Goal: Information Seeking & Learning: Learn about a topic

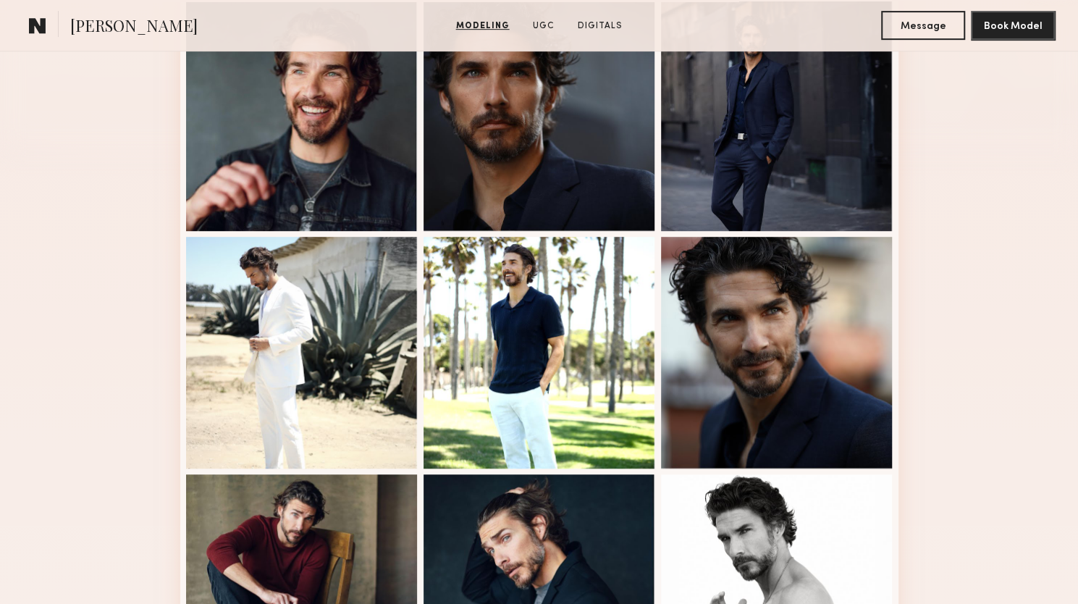
scroll to position [579, 0]
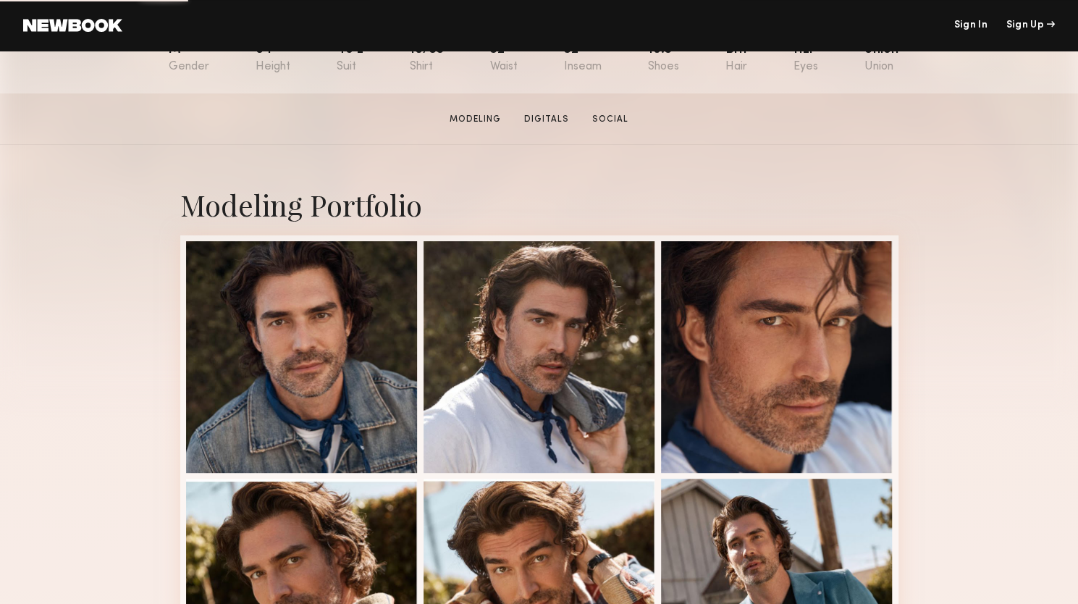
scroll to position [217, 0]
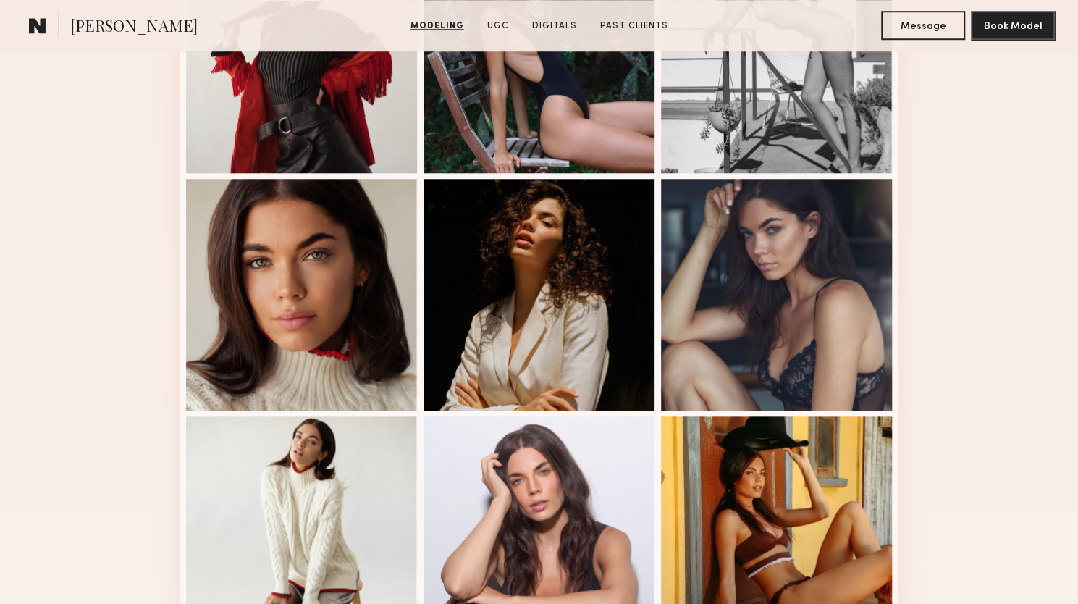
scroll to position [796, 0]
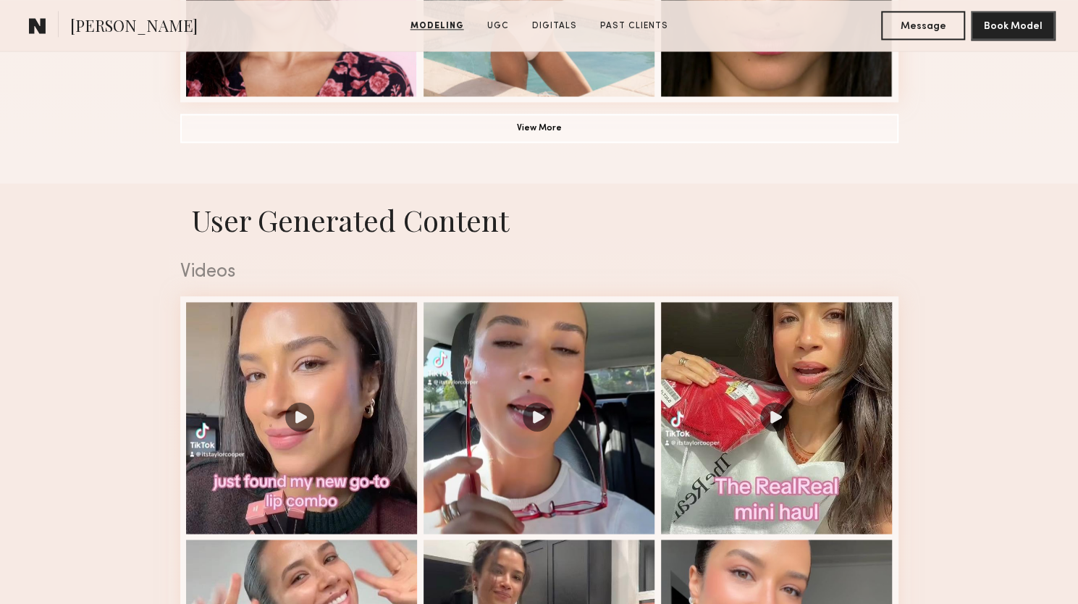
scroll to position [1376, 0]
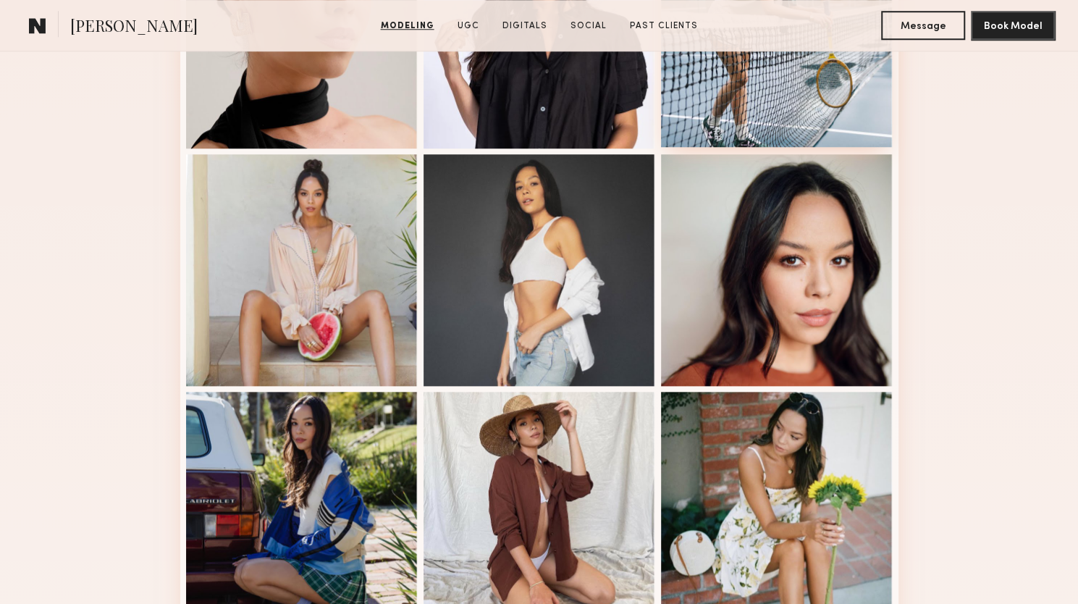
scroll to position [941, 0]
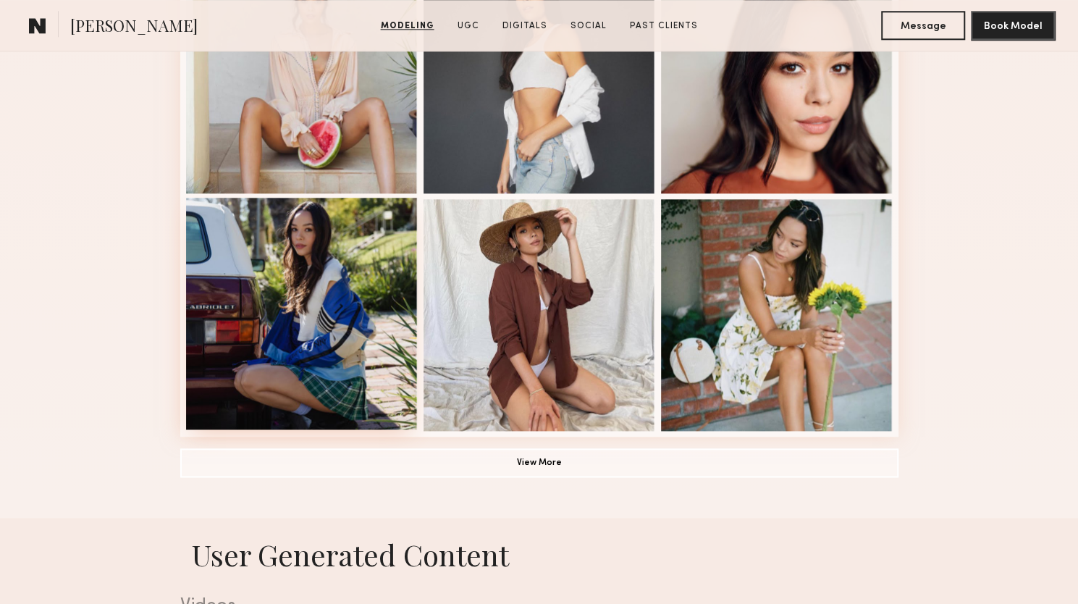
click at [330, 264] on div at bounding box center [302, 314] width 232 height 232
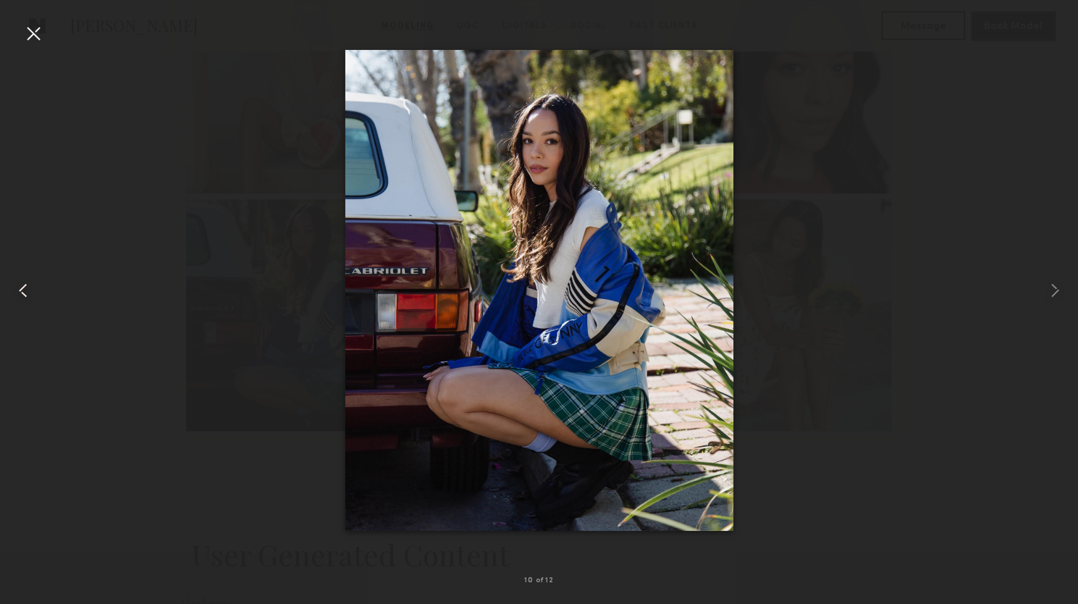
click at [28, 45] on div at bounding box center [21, 290] width 43 height 534
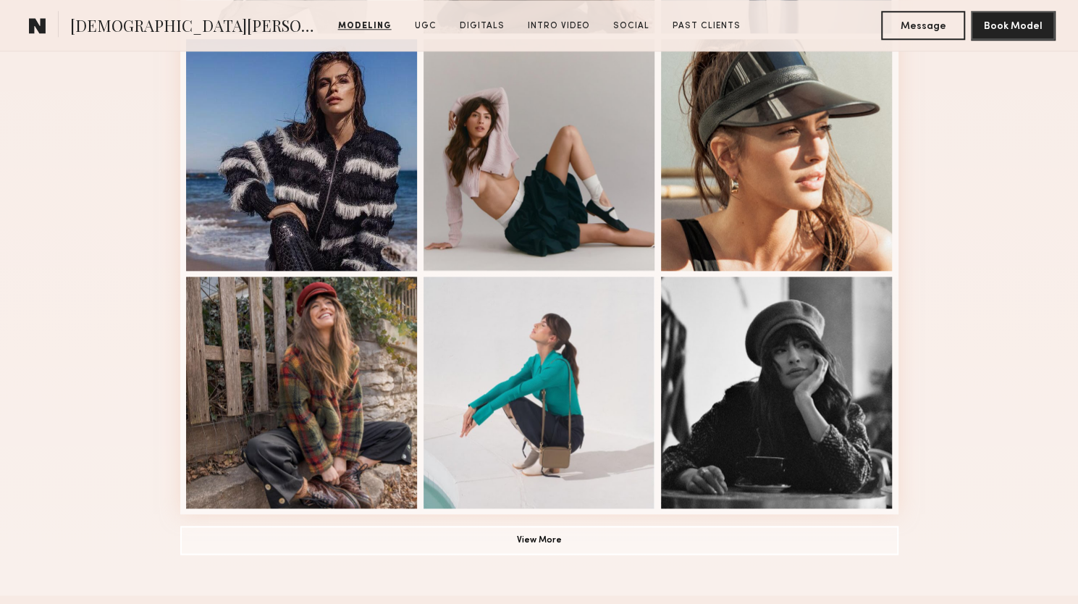
scroll to position [941, 0]
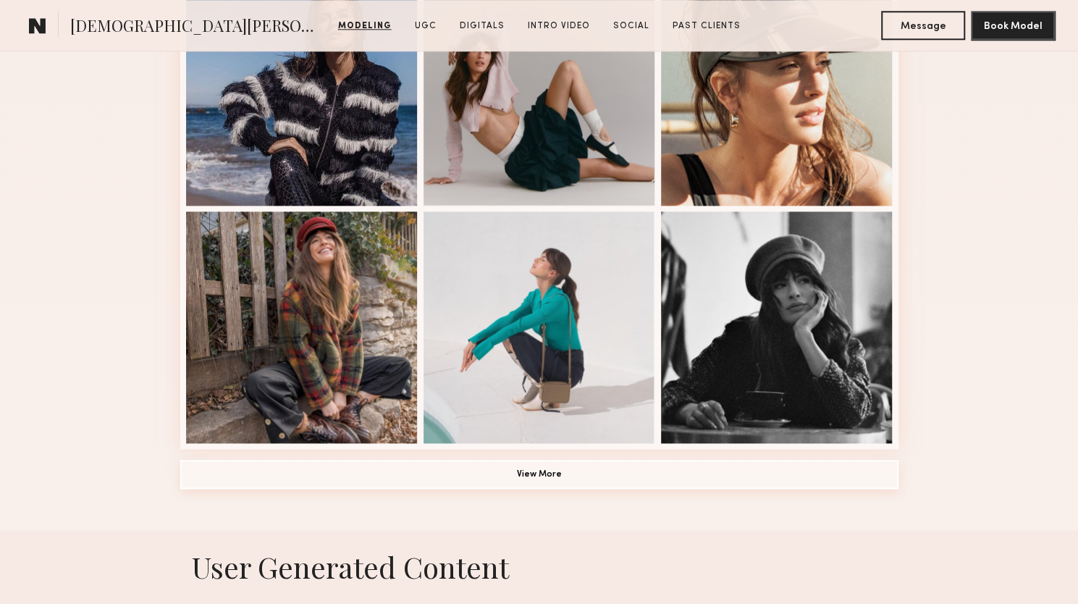
click at [571, 460] on button "View More" at bounding box center [539, 474] width 718 height 29
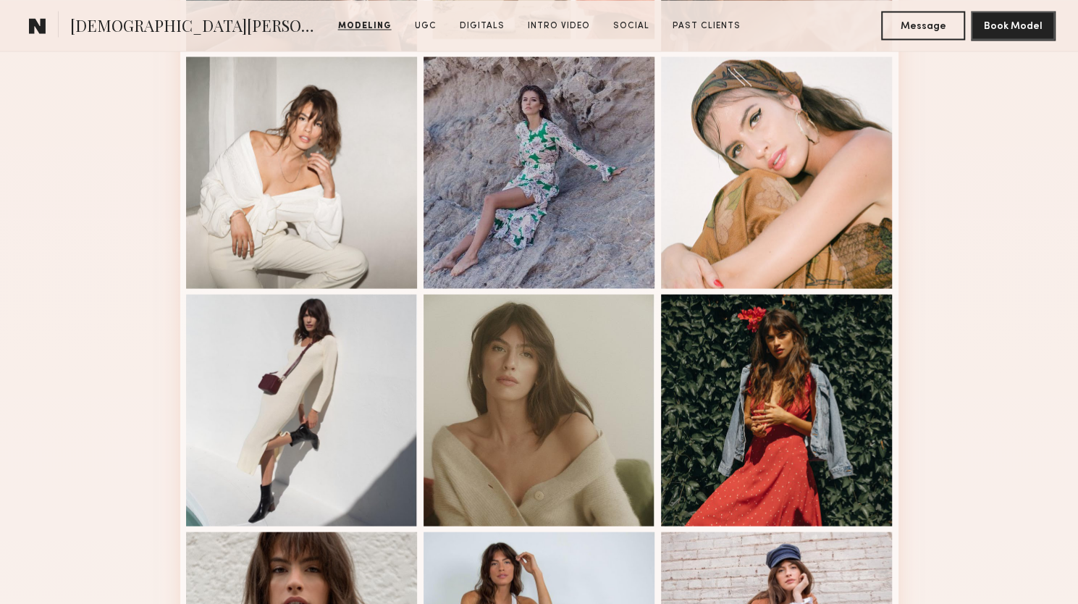
scroll to position [1593, 0]
